Goal: Task Accomplishment & Management: Use online tool/utility

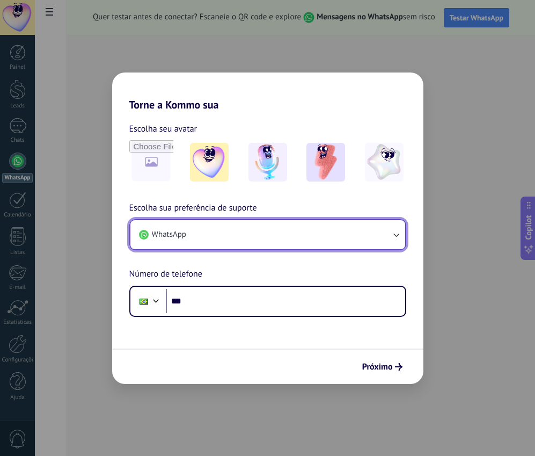
click at [398, 236] on icon "button" at bounding box center [396, 234] width 11 height 11
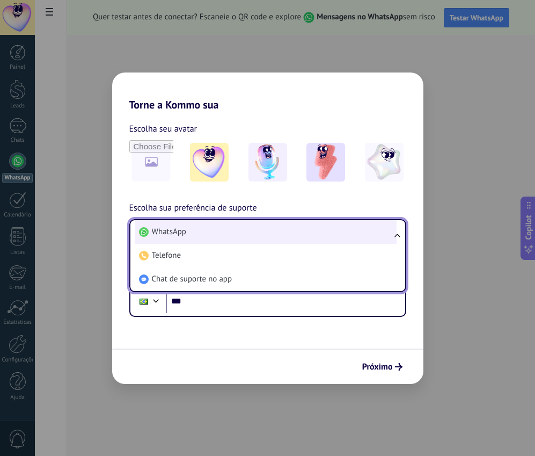
click at [180, 232] on span "WhatsApp" at bounding box center [169, 232] width 34 height 11
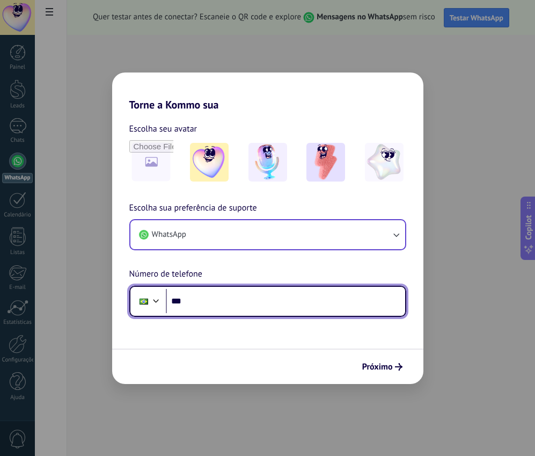
click at [195, 300] on input "***" at bounding box center [285, 301] width 239 height 25
type input "**********"
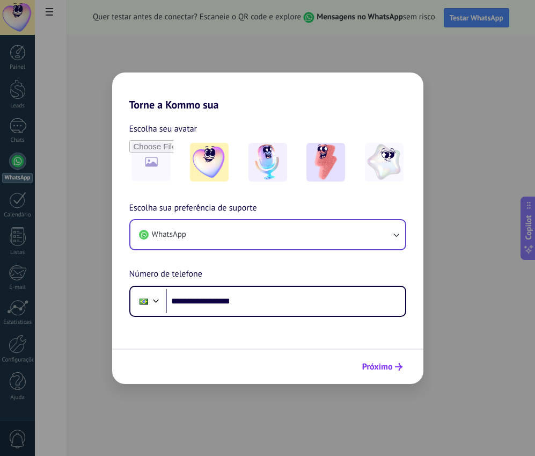
click at [391, 365] on span "Próximo" at bounding box center [377, 367] width 31 height 8
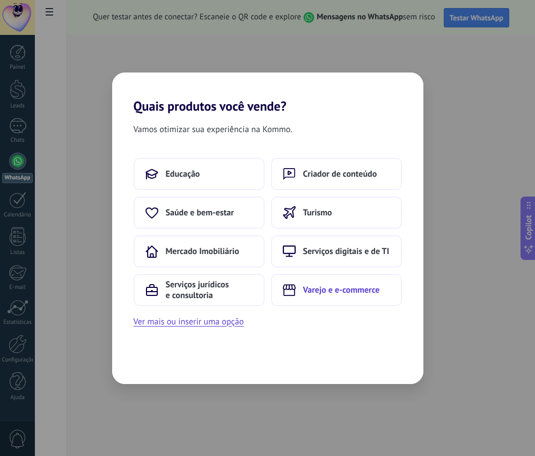
click at [350, 294] on span "Varejo e e-commerce" at bounding box center [341, 289] width 77 height 11
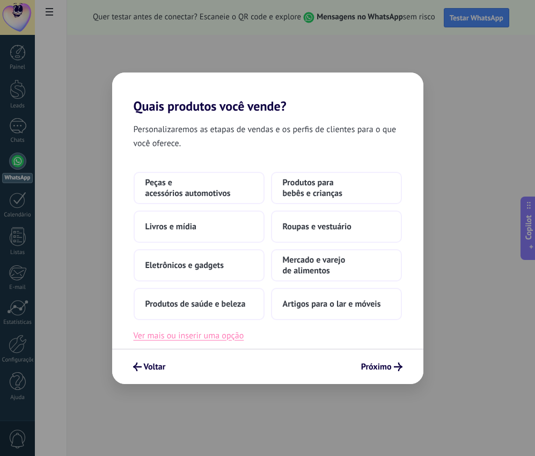
click at [185, 336] on button "Ver mais ou inserir uma opção" at bounding box center [189, 335] width 111 height 14
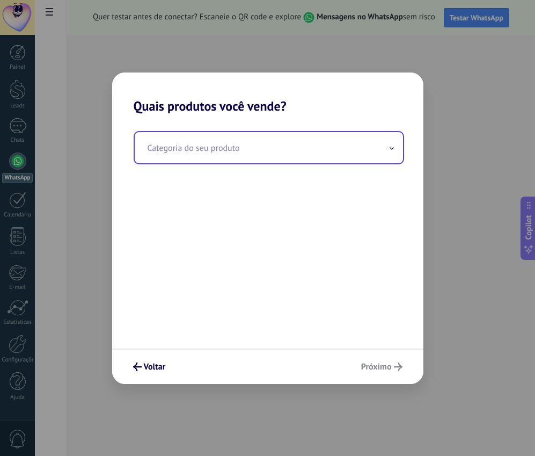
click at [218, 150] on input "text" at bounding box center [269, 147] width 268 height 31
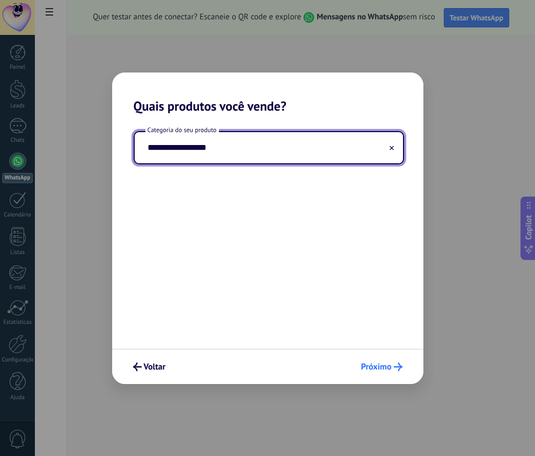
type input "**********"
click at [370, 367] on span "Próximo" at bounding box center [376, 367] width 31 height 8
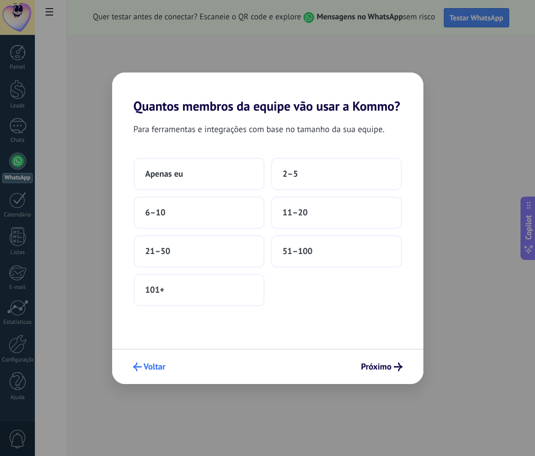
click at [144, 367] on span "Voltar" at bounding box center [155, 367] width 22 height 8
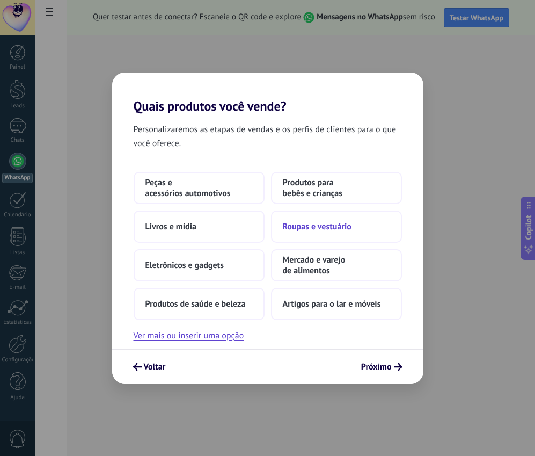
click at [314, 228] on span "Roupas e vestuário" at bounding box center [317, 226] width 69 height 11
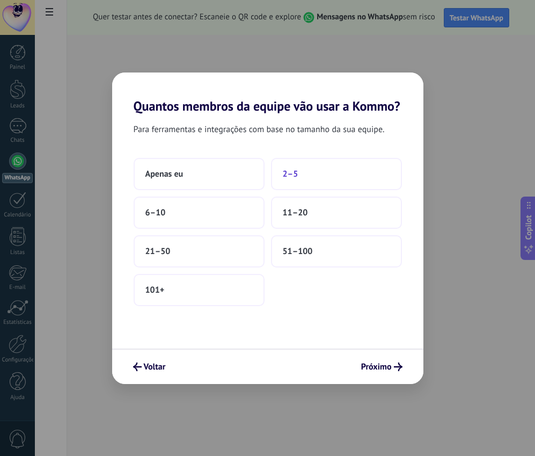
click at [289, 173] on span "2–5" at bounding box center [291, 174] width 16 height 11
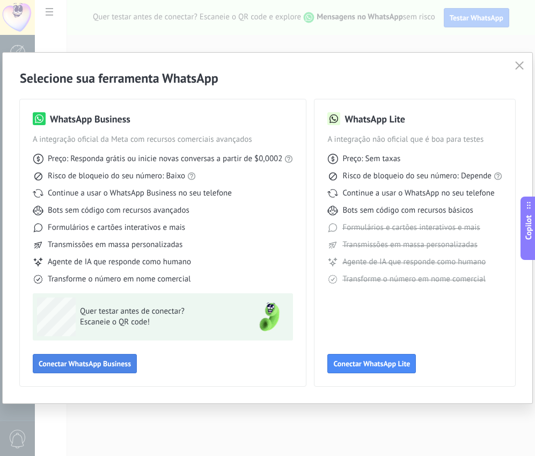
click at [82, 366] on span "Conectar WhatsApp Business" at bounding box center [85, 364] width 92 height 8
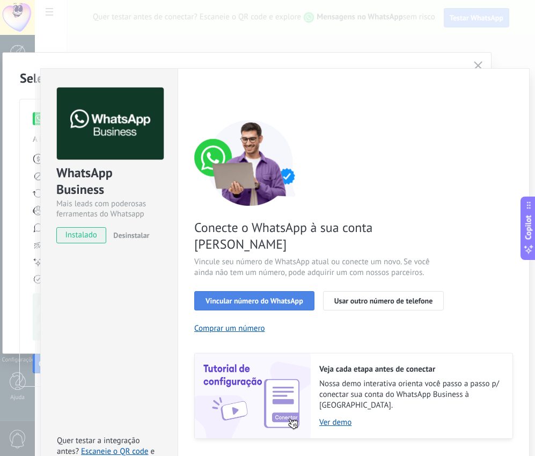
click at [254, 297] on span "Vincular número do WhatsApp" at bounding box center [255, 301] width 98 height 8
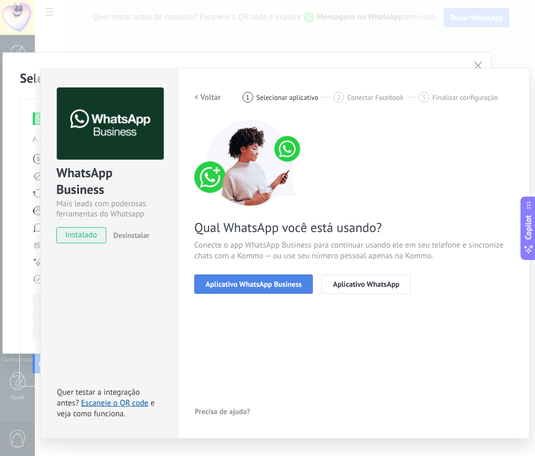
click at [261, 284] on span "Aplicativo WhatsApp Business" at bounding box center [254, 284] width 96 height 8
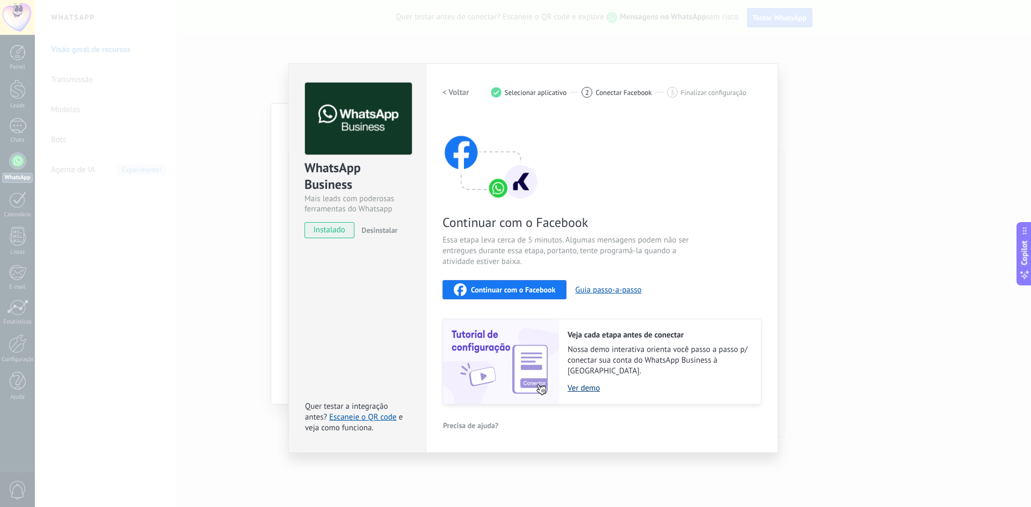
click at [535, 383] on link "Ver demo" at bounding box center [658, 388] width 182 height 10
click at [535, 291] on button "Guia passo-a-passo" at bounding box center [608, 290] width 66 height 10
click at [502, 288] on span "Continuar com o Facebook" at bounding box center [513, 290] width 84 height 8
click at [535, 101] on div "WhatsApp Business Mais leads com poderosas ferramentas do Whatsapp instalado De…" at bounding box center [533, 253] width 996 height 507
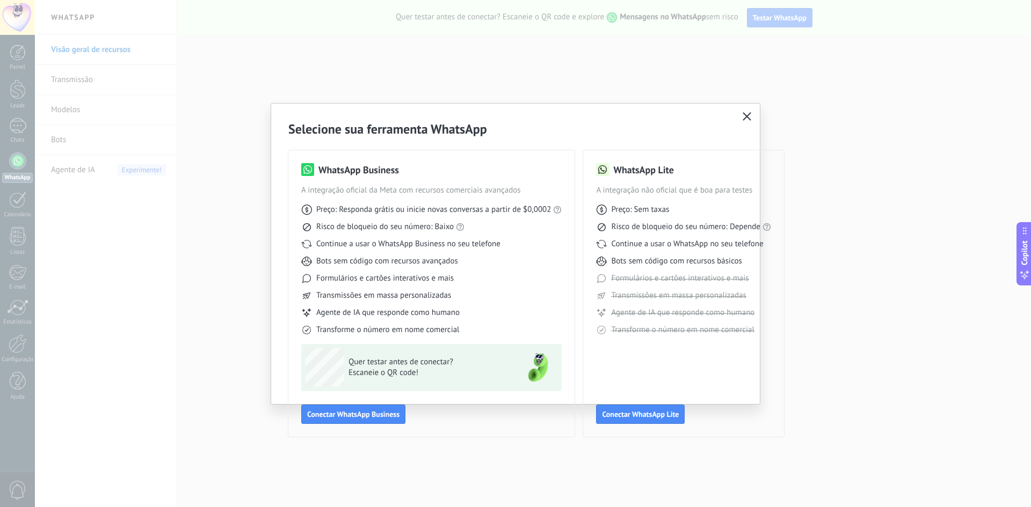
click at [535, 116] on icon "button" at bounding box center [746, 116] width 9 height 9
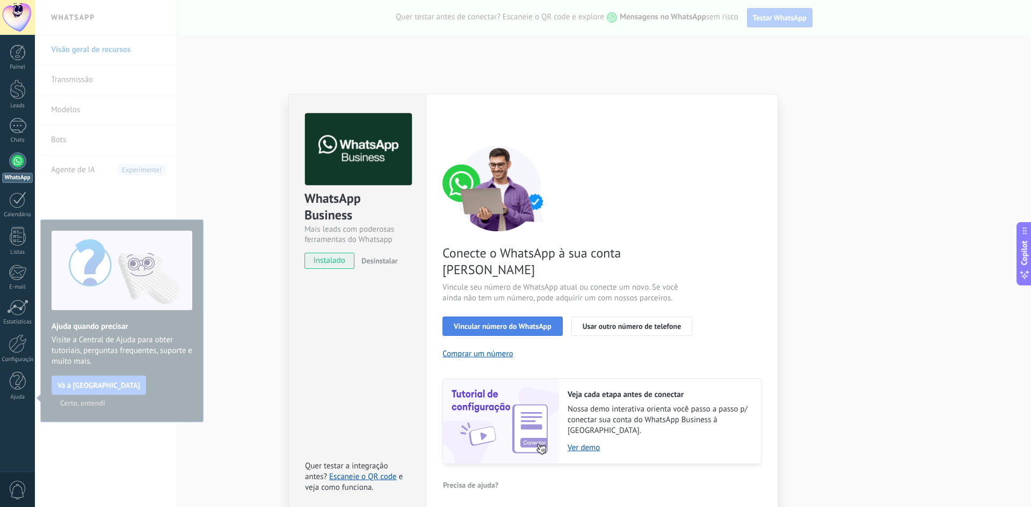
click at [503, 323] on span "Vincular número do WhatsApp" at bounding box center [503, 327] width 98 height 8
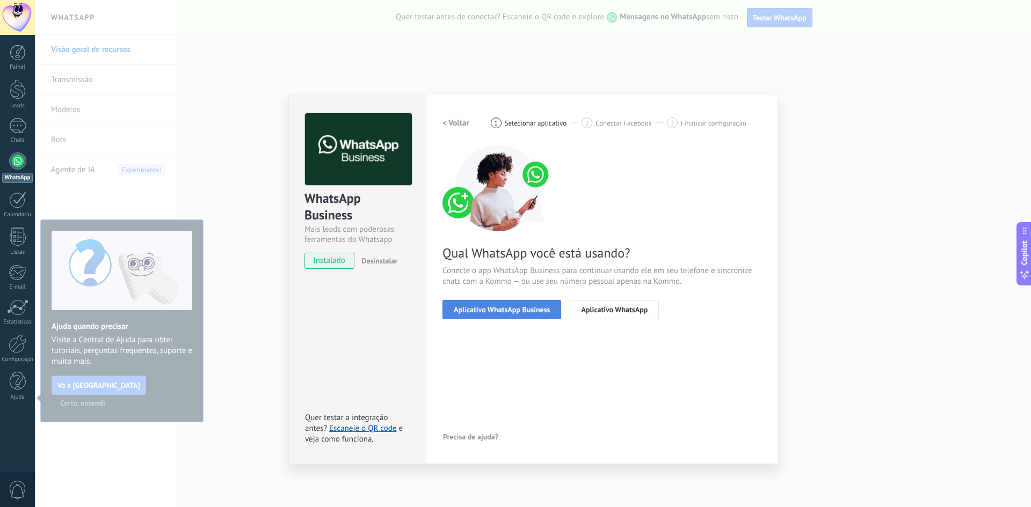
click at [529, 311] on span "Aplicativo WhatsApp Business" at bounding box center [502, 310] width 96 height 8
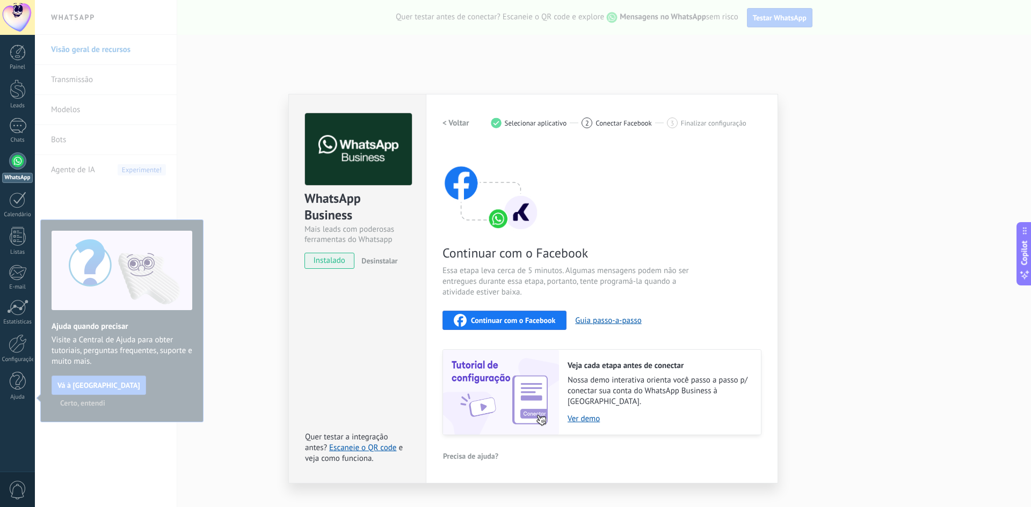
click at [535, 130] on div "WhatsApp Business Mais leads com poderosas ferramentas do Whatsapp instalado De…" at bounding box center [533, 253] width 996 height 507
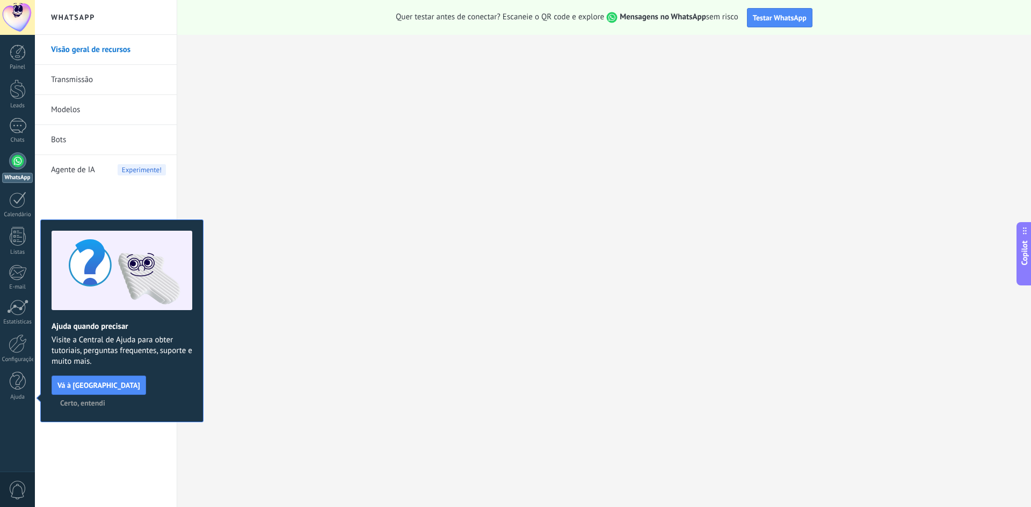
click at [105, 399] on span "Certo, entendi" at bounding box center [82, 403] width 45 height 8
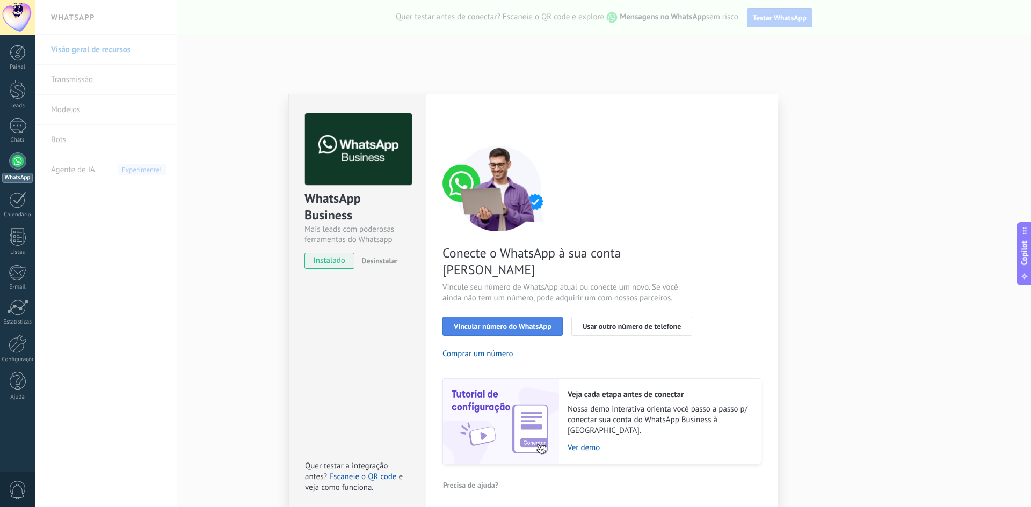
click at [533, 323] on span "Vincular número do WhatsApp" at bounding box center [503, 327] width 98 height 8
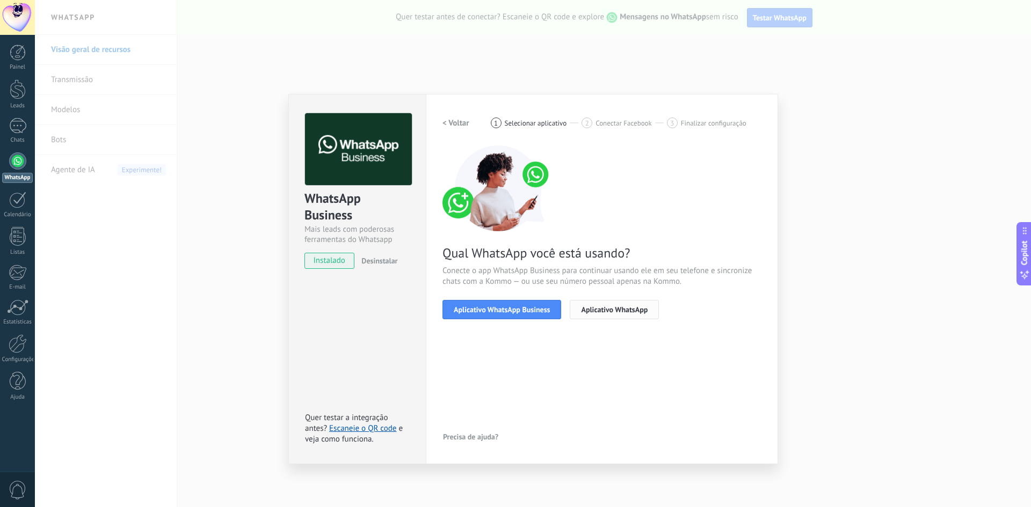
click at [535, 310] on span "Aplicativo WhatsApp" at bounding box center [614, 310] width 67 height 8
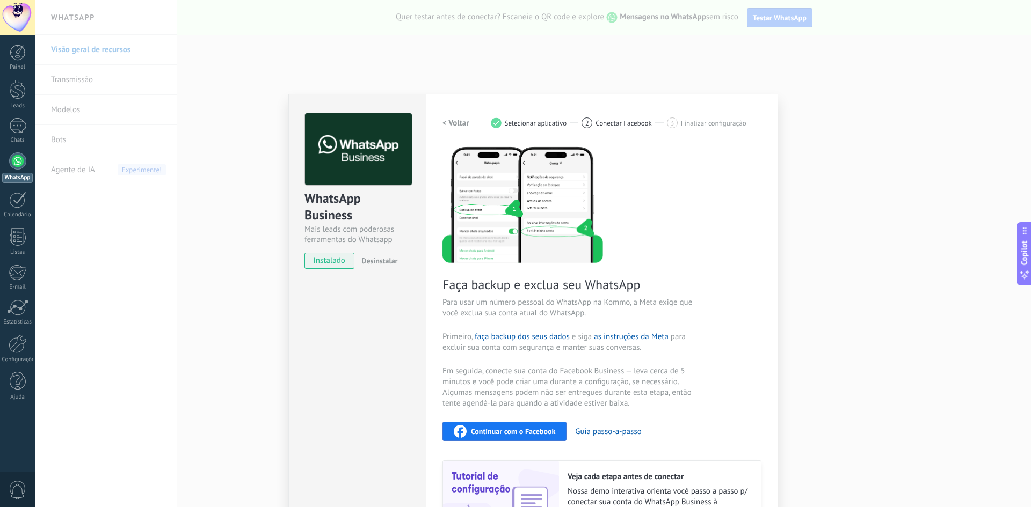
click at [535, 174] on div "WhatsApp Business Mais leads com poderosas ferramentas do Whatsapp instalado De…" at bounding box center [533, 253] width 996 height 507
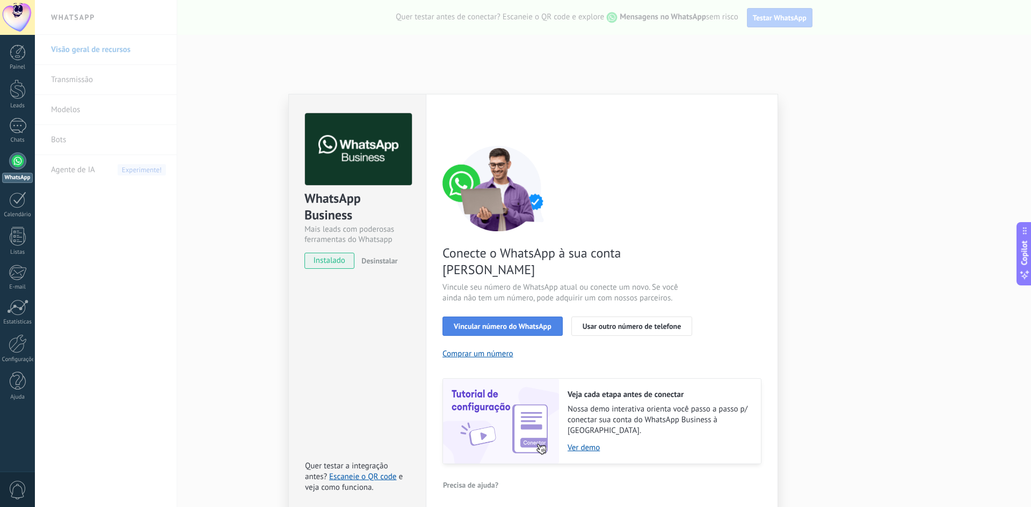
click at [490, 323] on span "Vincular número do WhatsApp" at bounding box center [503, 327] width 98 height 8
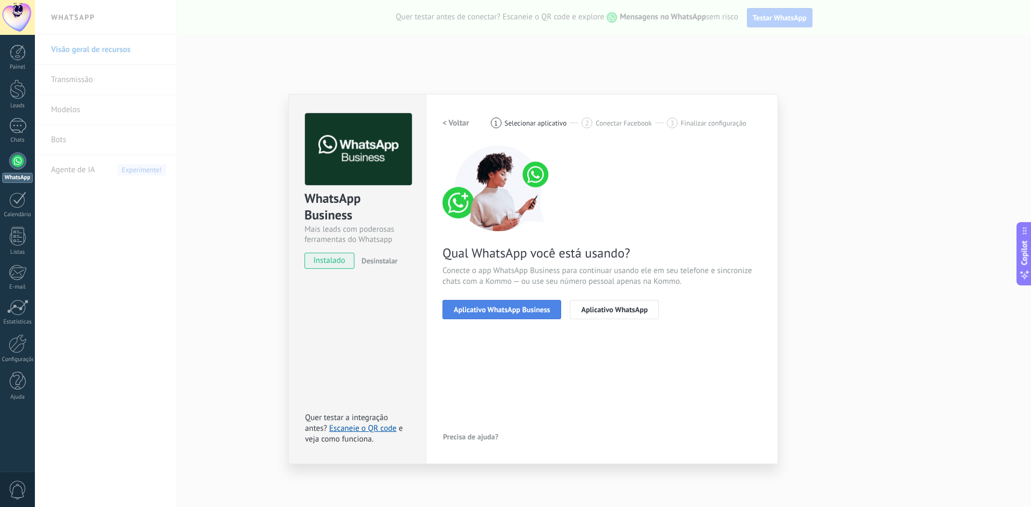
click at [494, 316] on button "Aplicativo WhatsApp Business" at bounding box center [501, 309] width 119 height 19
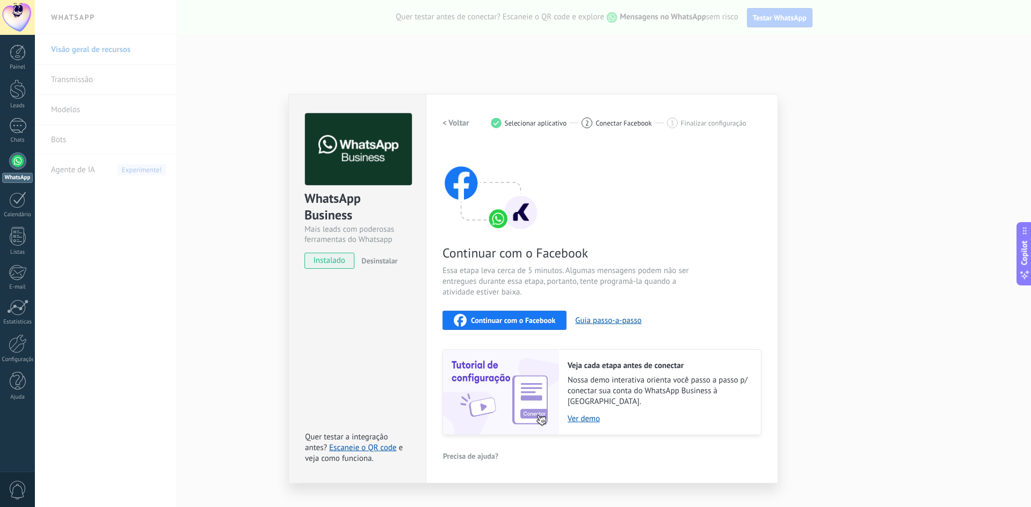
click at [535, 322] on span "Continuar com o Facebook" at bounding box center [513, 321] width 84 height 8
click at [535, 182] on div "WhatsApp Business Mais leads com poderosas ferramentas do Whatsapp instalado De…" at bounding box center [533, 253] width 996 height 507
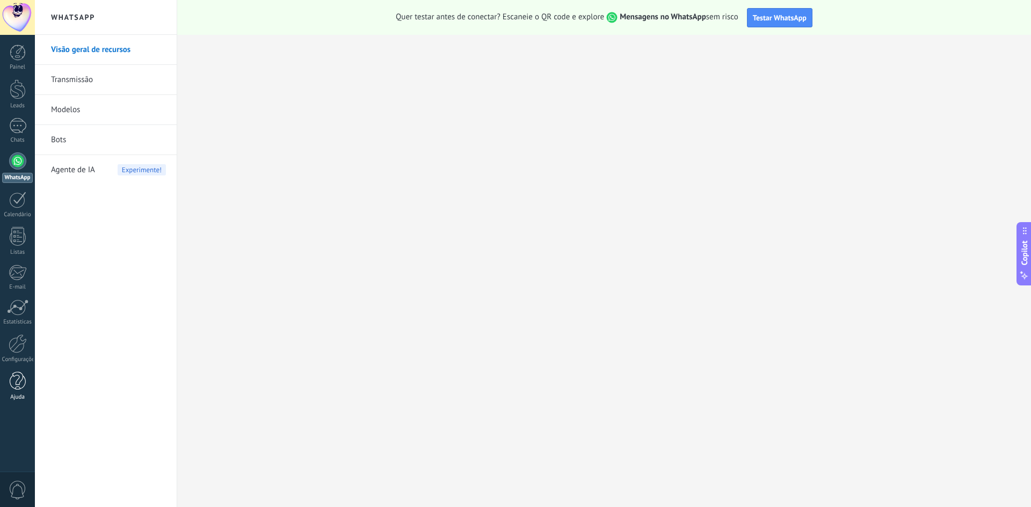
click at [14, 390] on div at bounding box center [18, 381] width 16 height 19
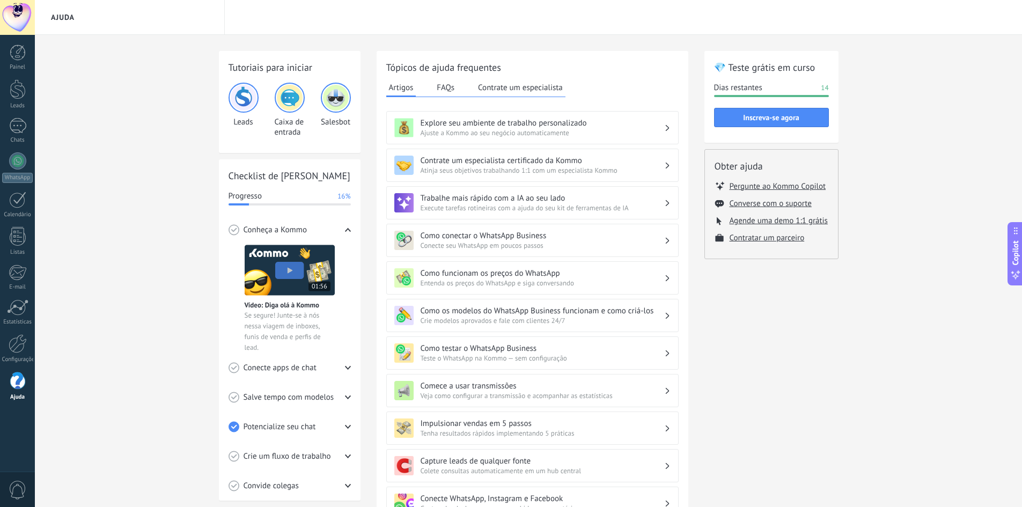
click at [524, 90] on button "Contrate um especialista" at bounding box center [521, 87] width 90 height 16
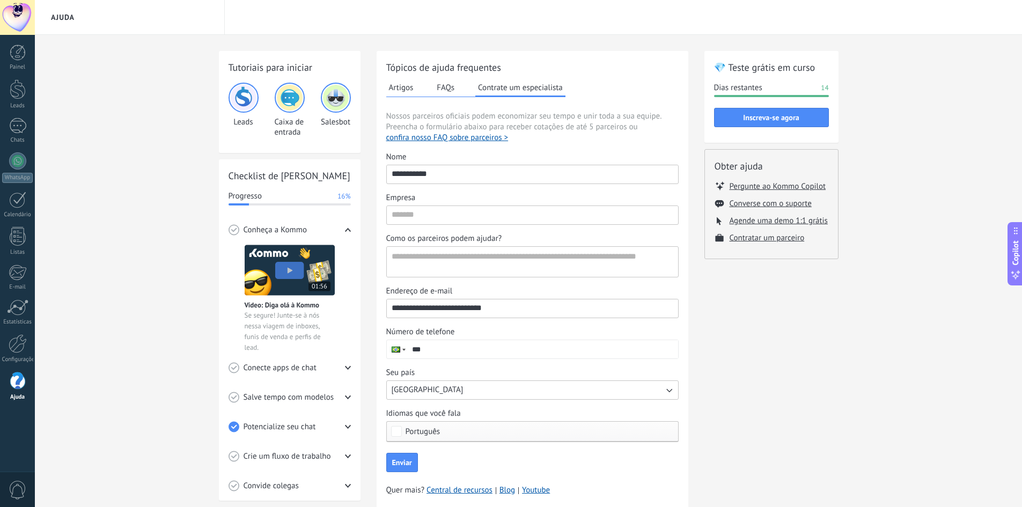
click at [404, 86] on button "Artigos" at bounding box center [401, 87] width 30 height 16
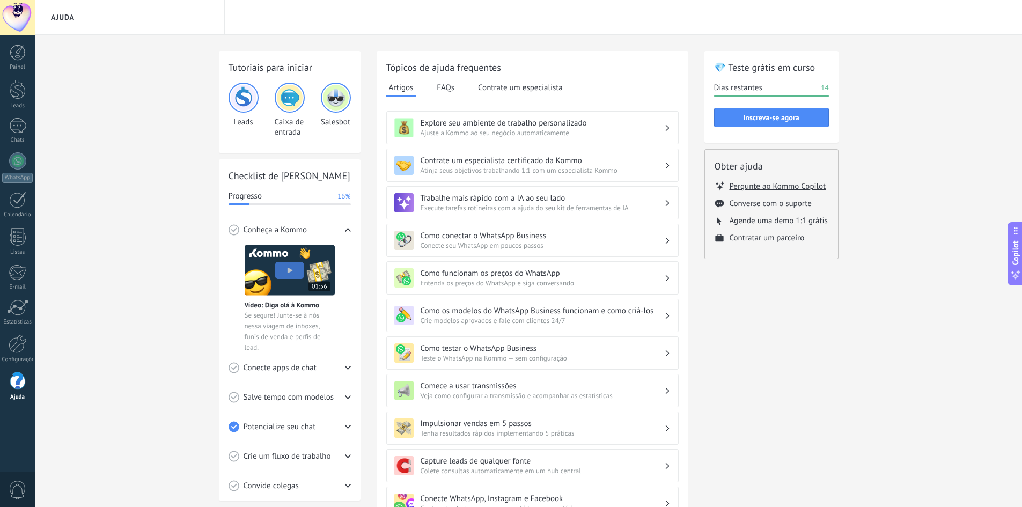
click at [535, 240] on icon at bounding box center [668, 240] width 4 height 6
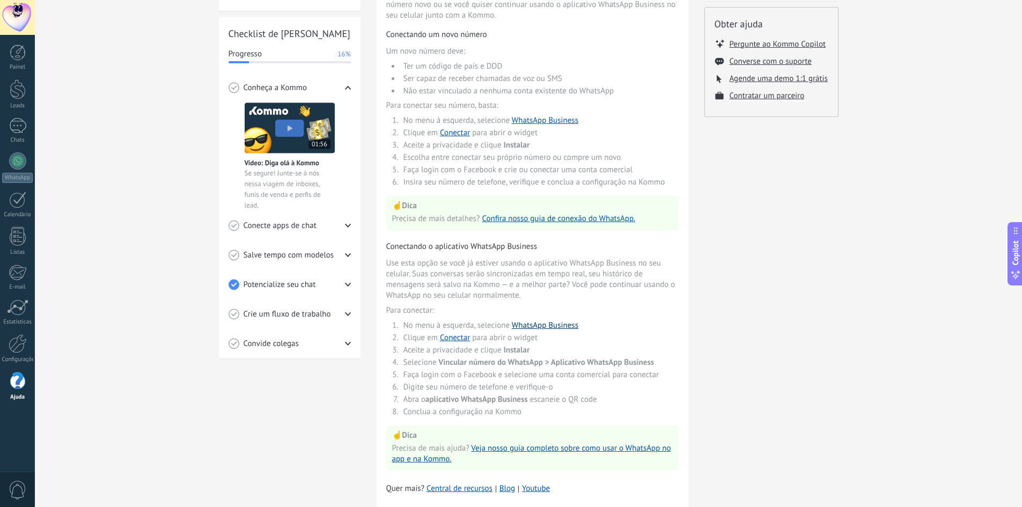
scroll to position [161, 0]
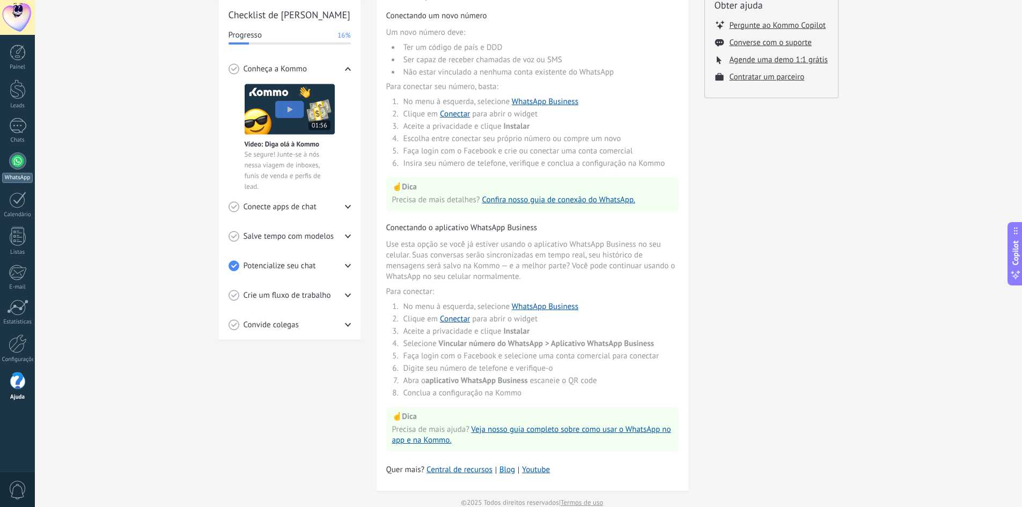
click at [16, 168] on div at bounding box center [17, 160] width 17 height 17
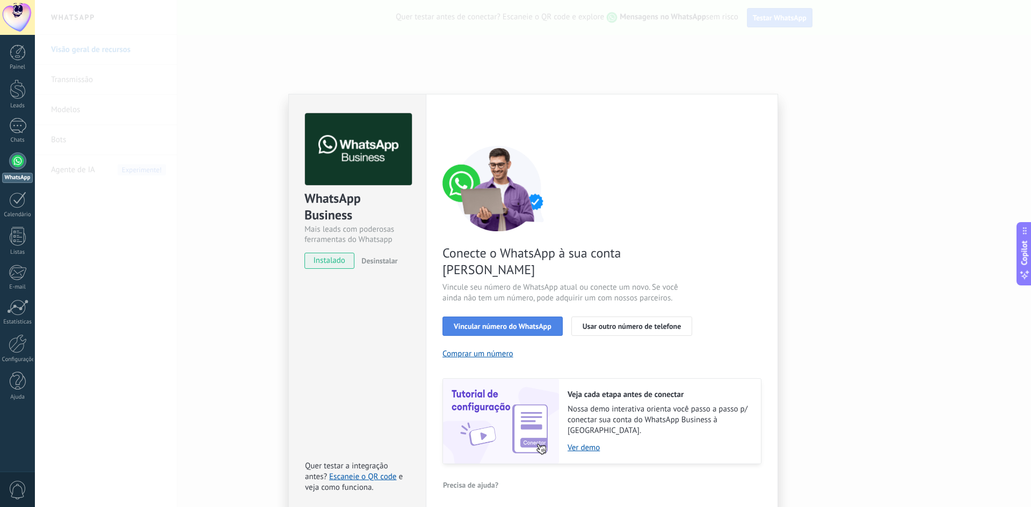
click at [510, 323] on span "Vincular número do WhatsApp" at bounding box center [503, 327] width 98 height 8
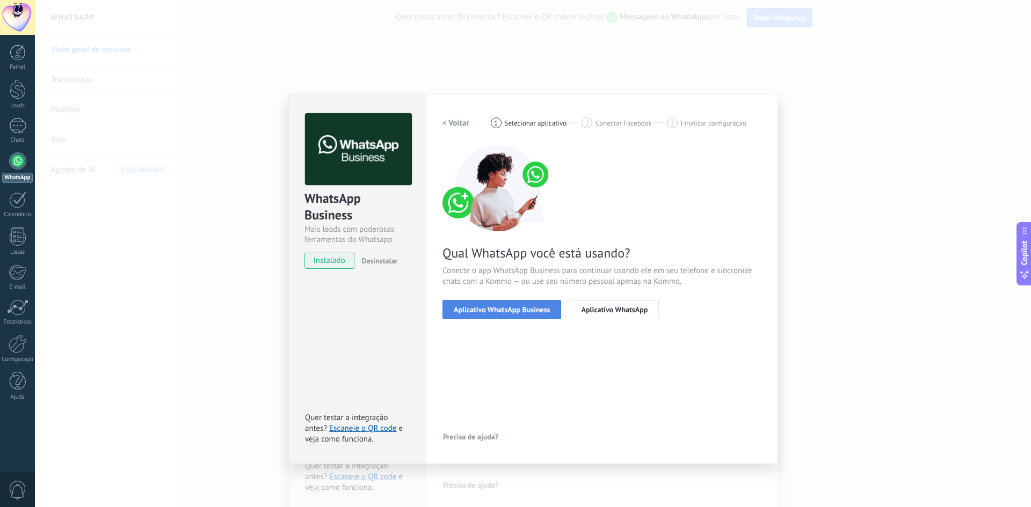
click at [525, 310] on span "Aplicativo WhatsApp Business" at bounding box center [502, 310] width 96 height 8
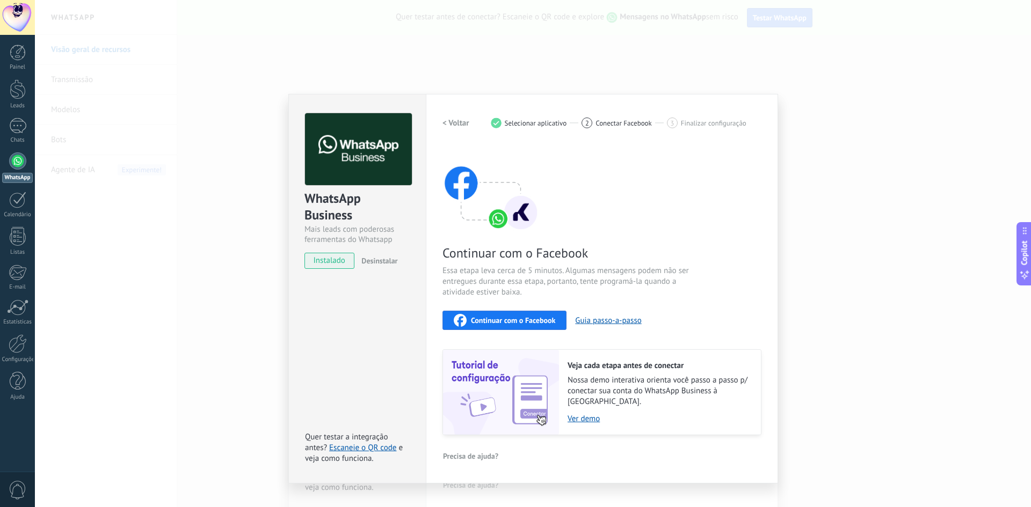
click at [516, 320] on span "Continuar com o Facebook" at bounding box center [513, 321] width 84 height 8
click at [475, 317] on span "Continuar com o Facebook" at bounding box center [513, 321] width 84 height 8
click at [517, 320] on span "Continuar com o Facebook" at bounding box center [513, 321] width 84 height 8
click at [507, 318] on span "Continuar com o Facebook" at bounding box center [513, 321] width 84 height 8
click at [505, 319] on span "Continuar com o Facebook" at bounding box center [513, 321] width 84 height 8
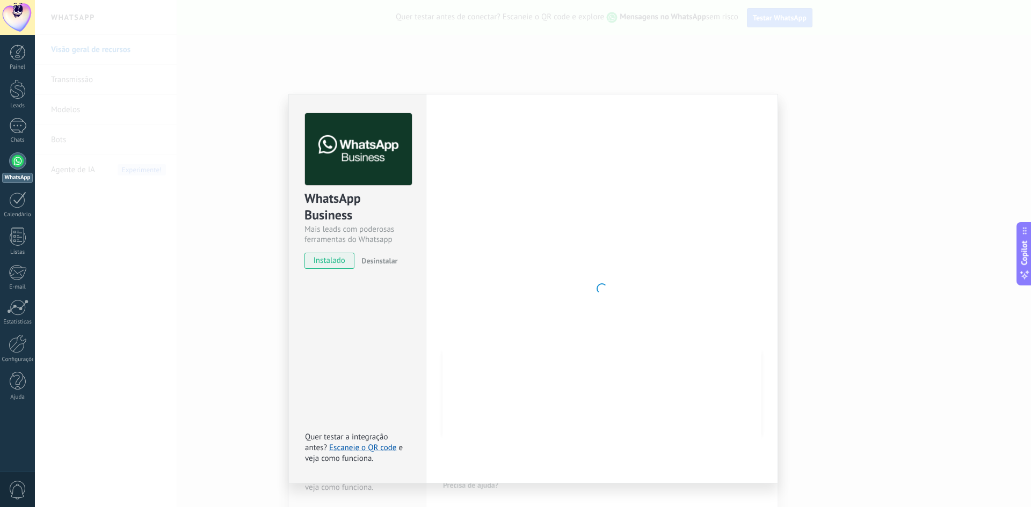
click at [535, 190] on div "WhatsApp Business Mais leads com poderosas ferramentas do Whatsapp instalado De…" at bounding box center [533, 253] width 996 height 507
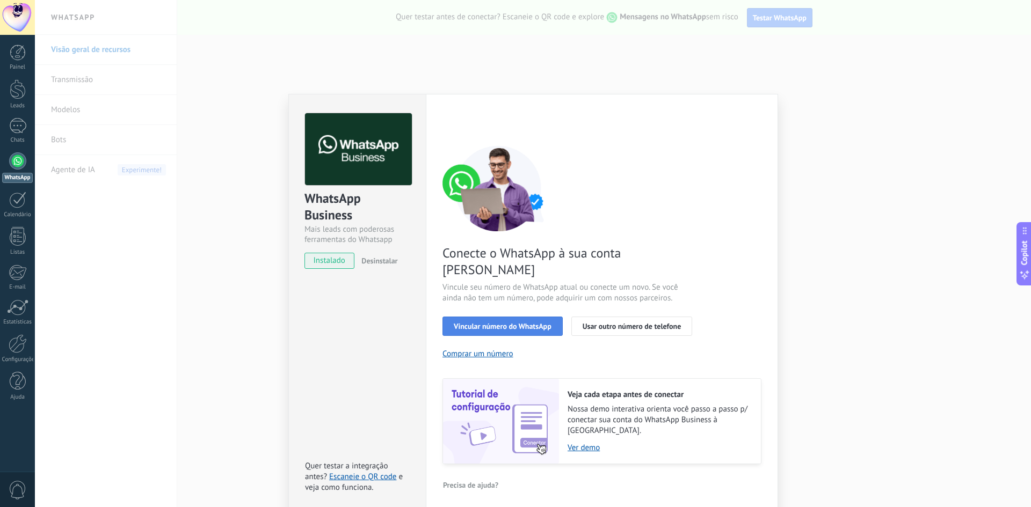
click at [506, 323] on span "Vincular número do WhatsApp" at bounding box center [503, 327] width 98 height 8
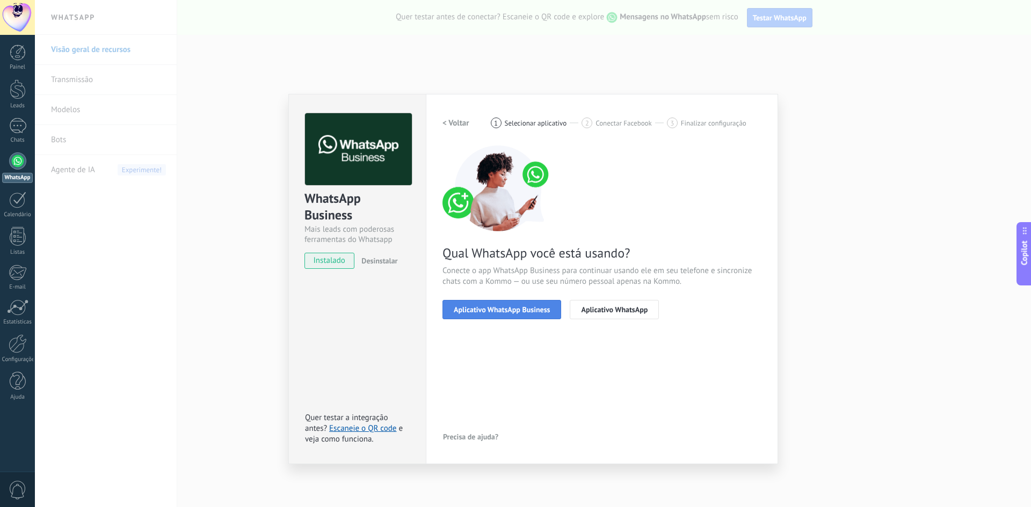
click at [520, 308] on span "Aplicativo WhatsApp Business" at bounding box center [502, 310] width 96 height 8
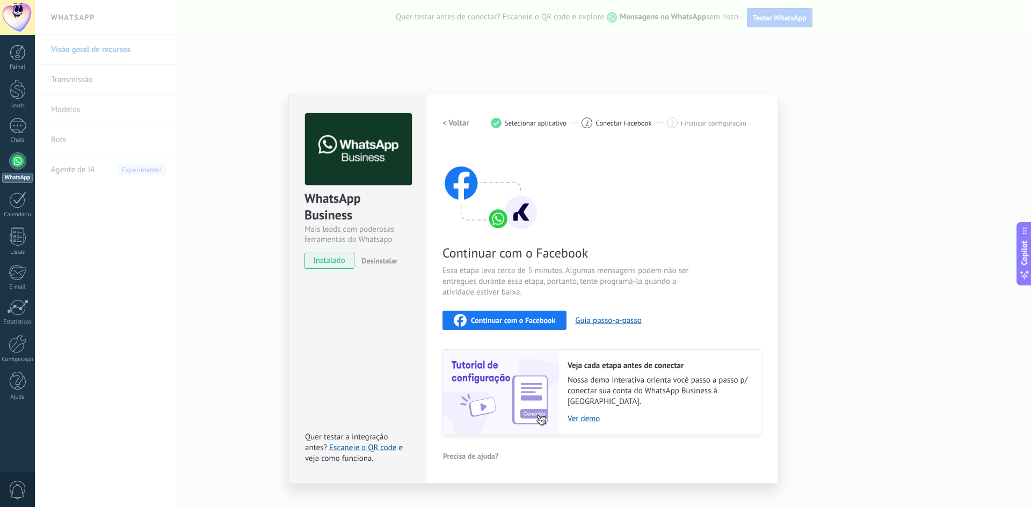
click at [523, 322] on span "Continuar com o Facebook" at bounding box center [513, 321] width 84 height 8
click at [522, 317] on span "Continuar com o Facebook" at bounding box center [513, 321] width 84 height 8
click at [505, 319] on span "Continuar com o Facebook" at bounding box center [513, 321] width 84 height 8
click at [535, 83] on div "WhatsApp Business Mais leads com poderosas ferramentas do Whatsapp instalado De…" at bounding box center [533, 253] width 996 height 507
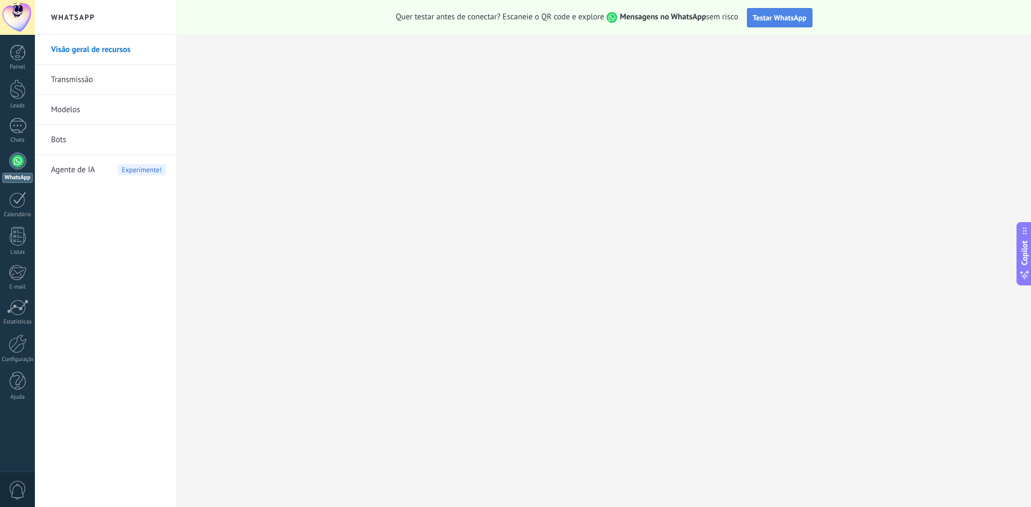
click at [535, 19] on span "Testar WhatsApp" at bounding box center [780, 18] width 54 height 10
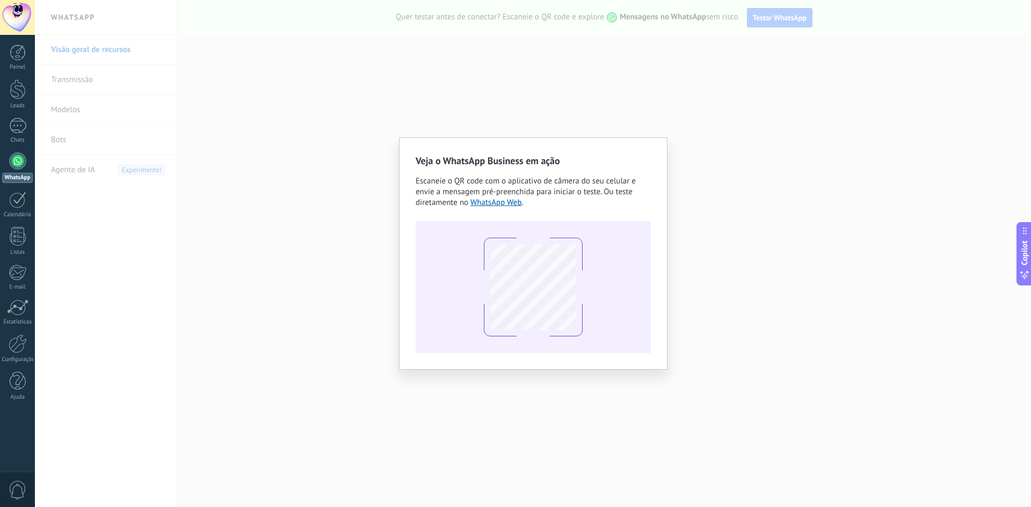
click at [535, 72] on div "Veja o WhatsApp Business em ação Escaneie o QR code com o aplicativo de câmera …" at bounding box center [533, 253] width 996 height 507
